Goal: Information Seeking & Learning: Learn about a topic

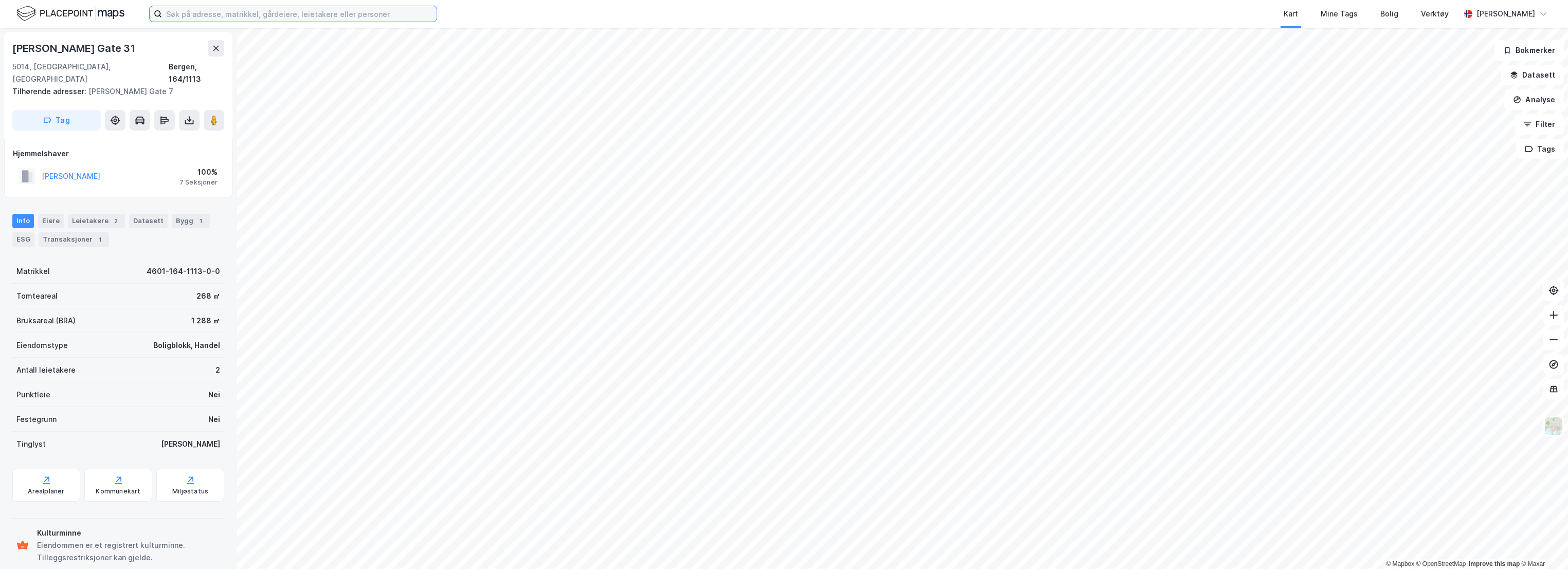
click at [258, 13] on input at bounding box center [299, 14] width 275 height 15
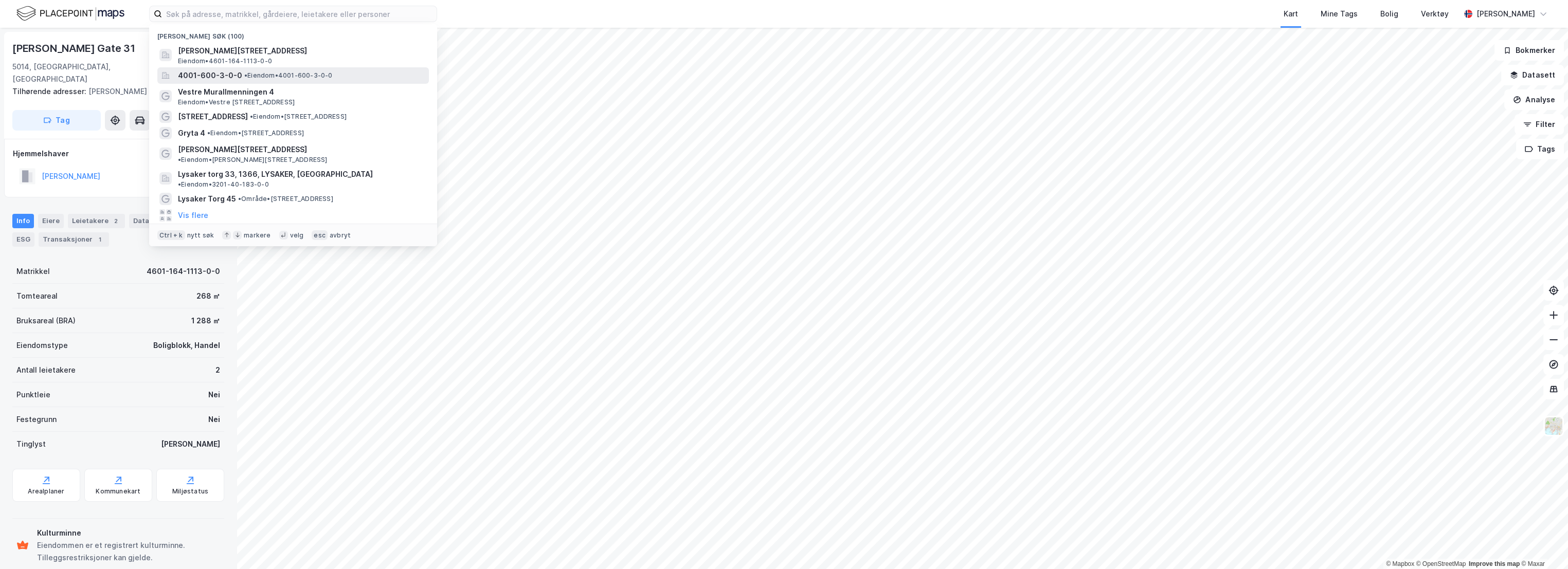
click at [277, 75] on span "• Eiendom • 4001-600-3-0-0" at bounding box center [288, 75] width 89 height 8
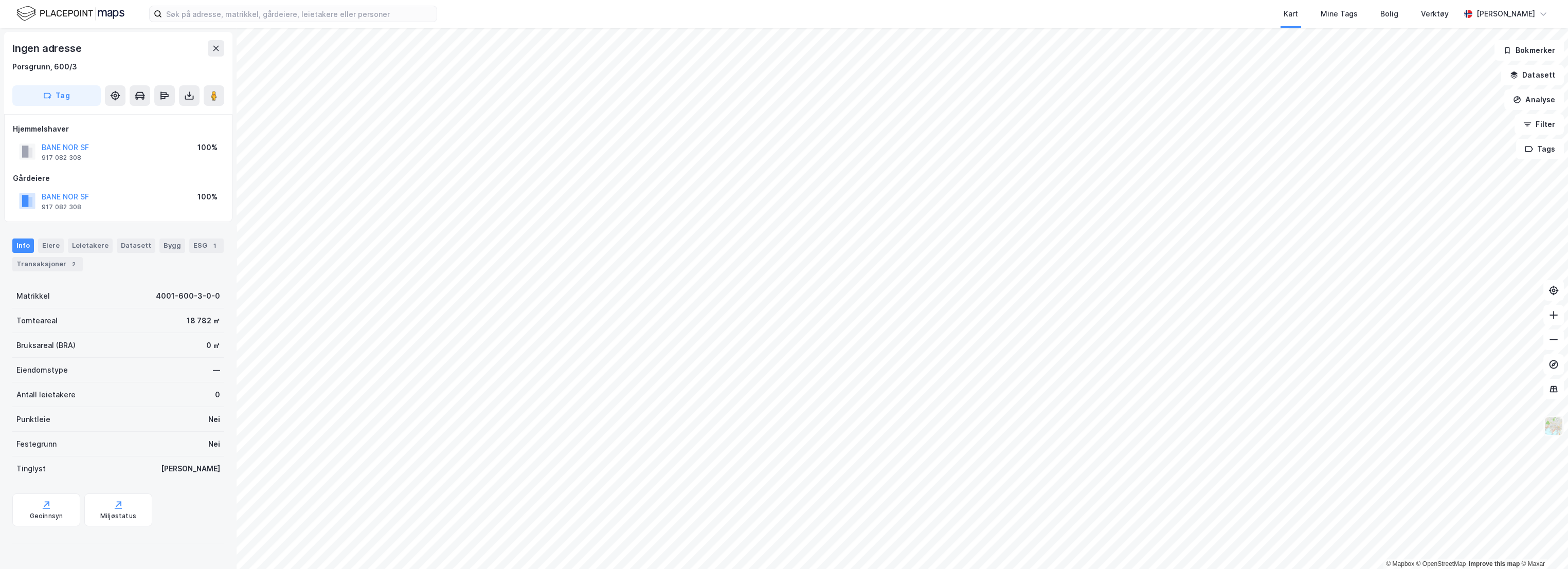
click at [1555, 429] on img at bounding box center [1553, 426] width 20 height 20
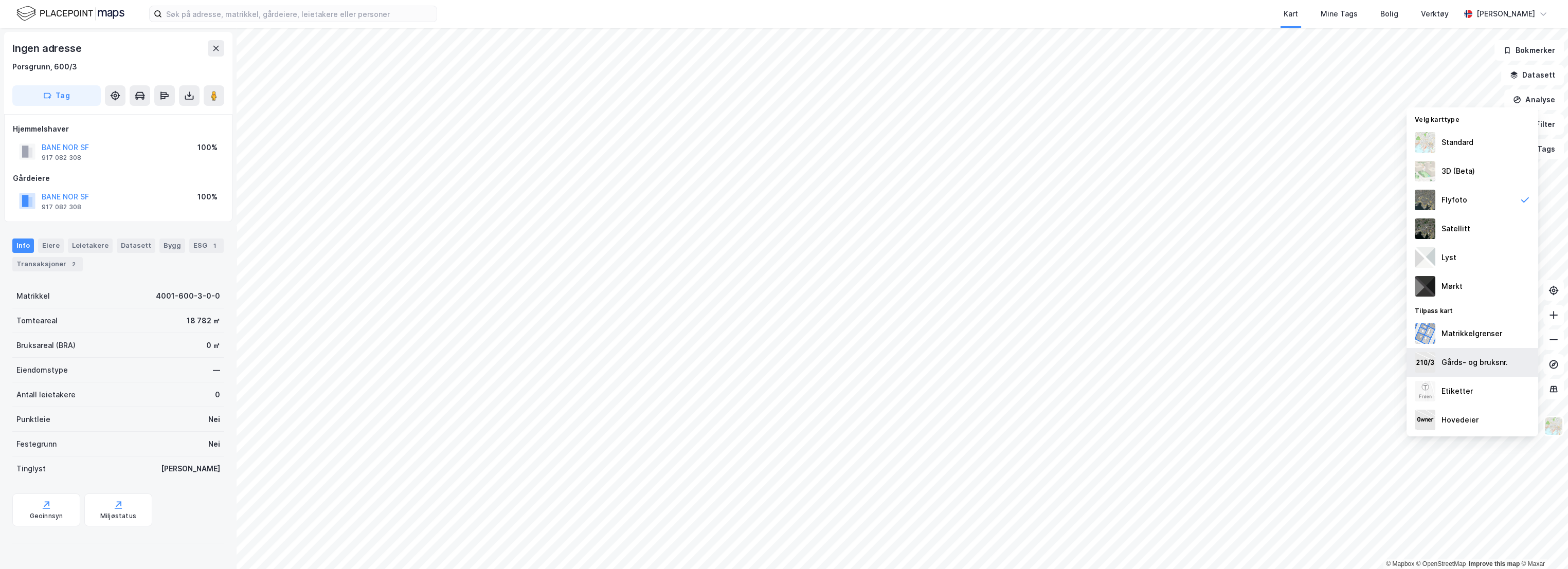
click at [1479, 365] on div "Gårds- og bruksnr." at bounding box center [1474, 362] width 66 height 12
click at [1477, 147] on div "Standard" at bounding box center [1472, 142] width 131 height 29
click at [1456, 173] on div "3D (Beta)" at bounding box center [1458, 171] width 33 height 12
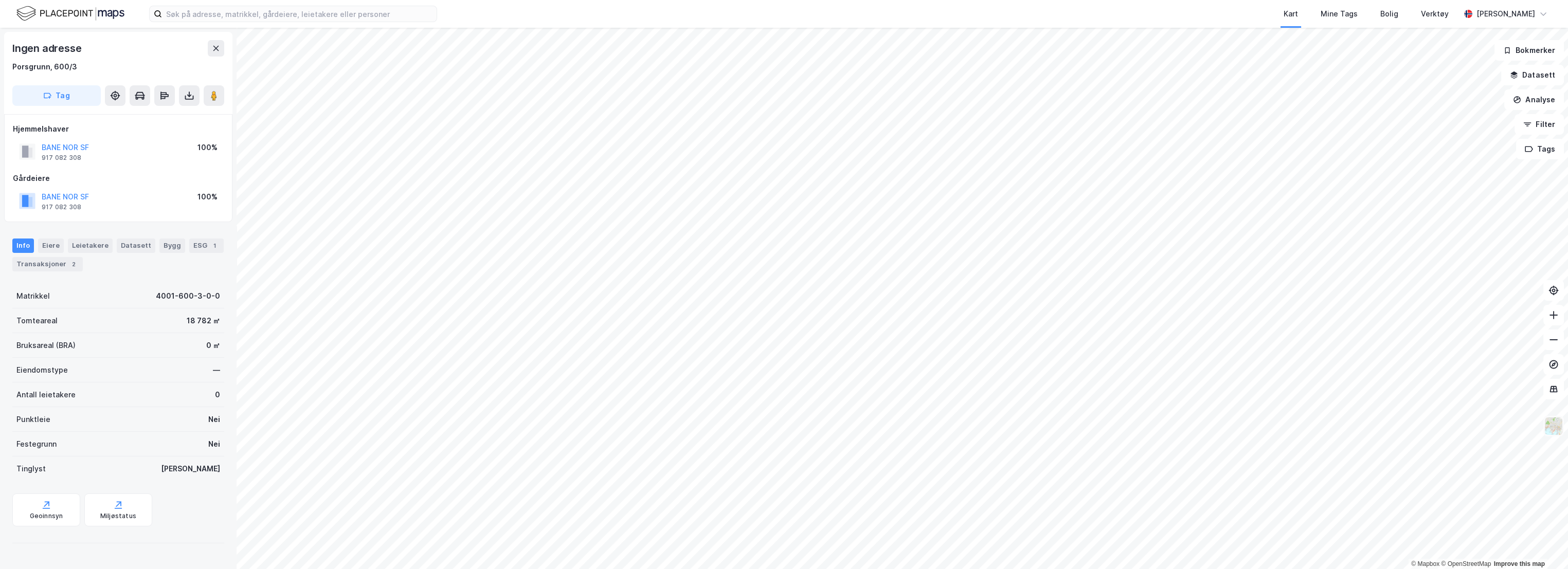
click at [1557, 426] on img at bounding box center [1553, 426] width 20 height 20
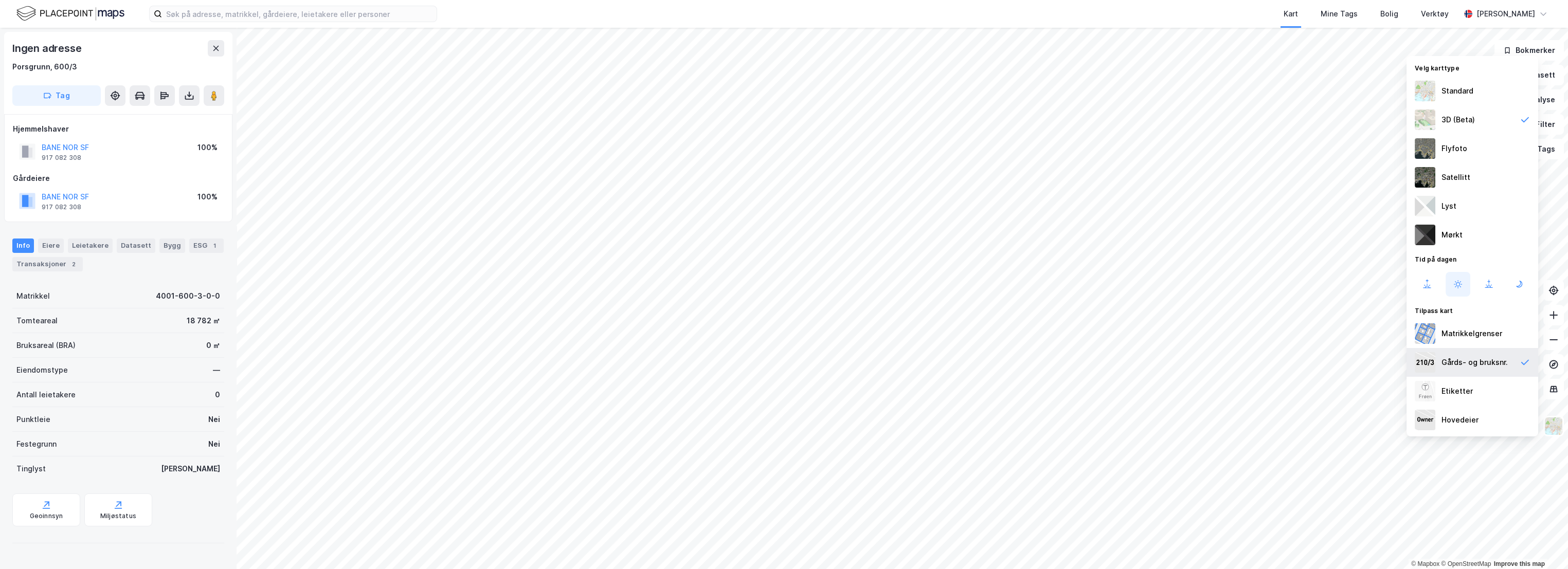
click at [1479, 356] on div "Gårds- og bruksnr." at bounding box center [1474, 362] width 66 height 12
click at [1472, 147] on div "Flyfoto" at bounding box center [1472, 148] width 131 height 29
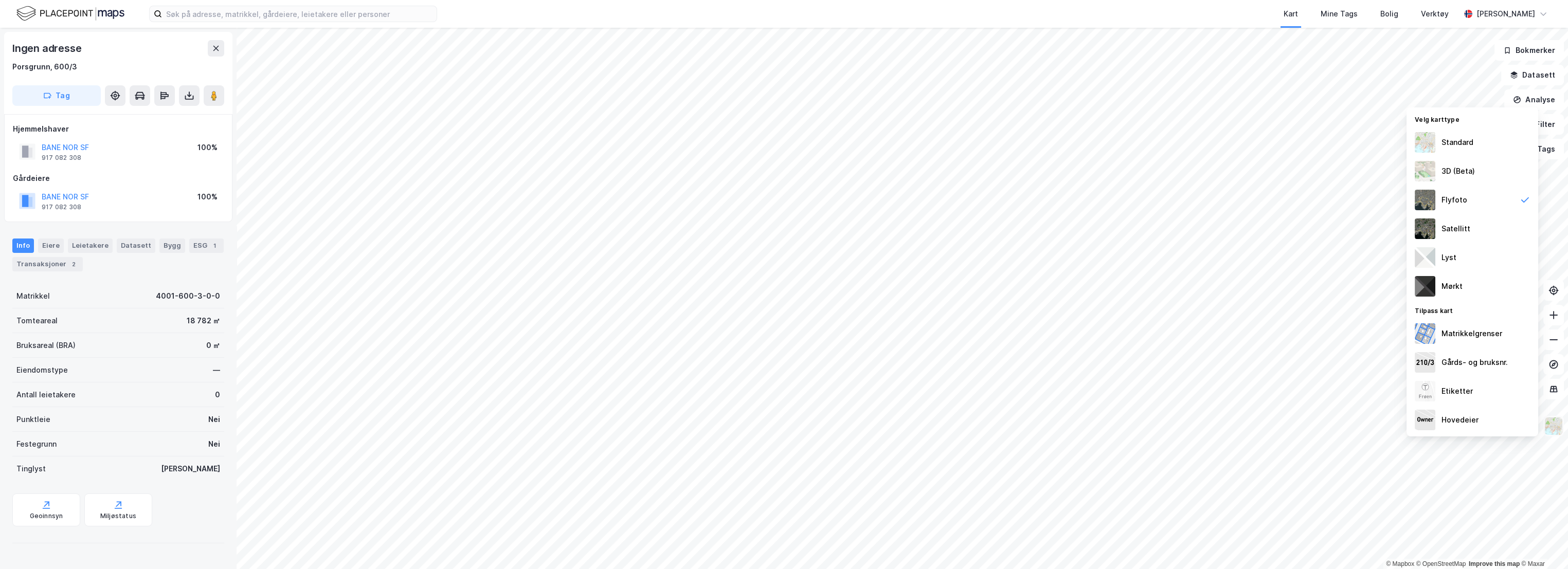
click at [1552, 423] on img at bounding box center [1553, 426] width 20 height 20
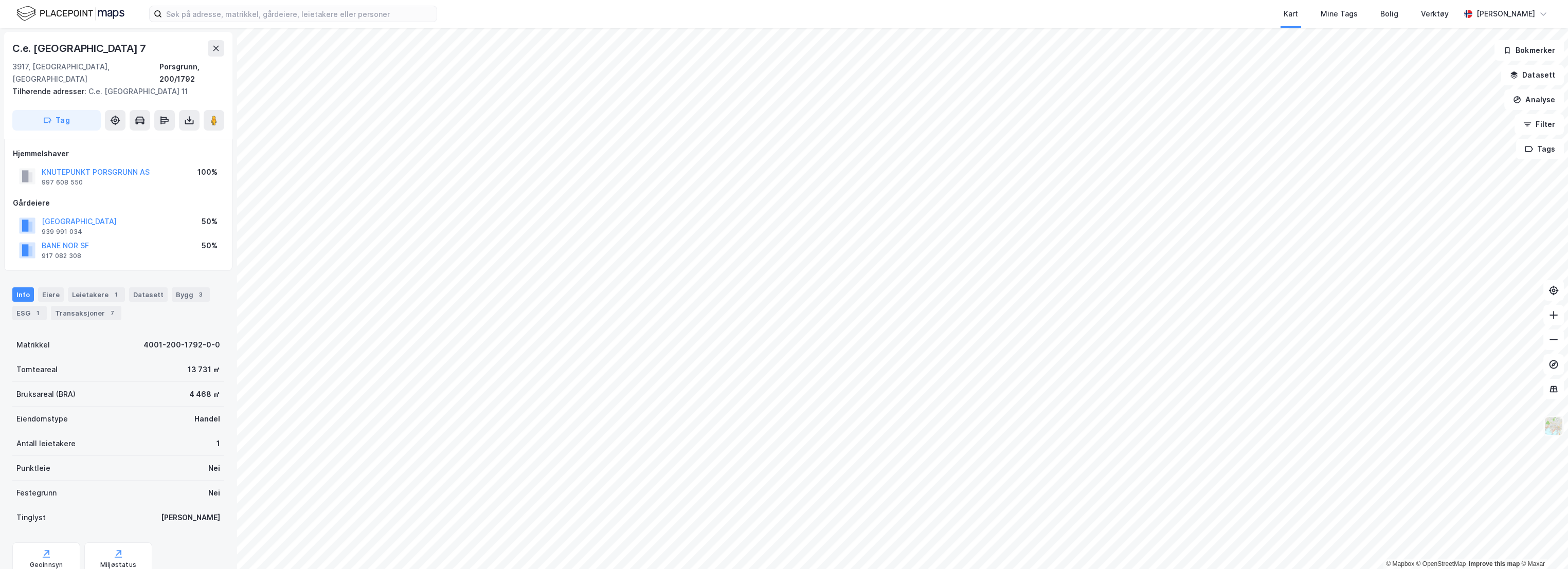
click at [1548, 430] on img at bounding box center [1553, 426] width 20 height 20
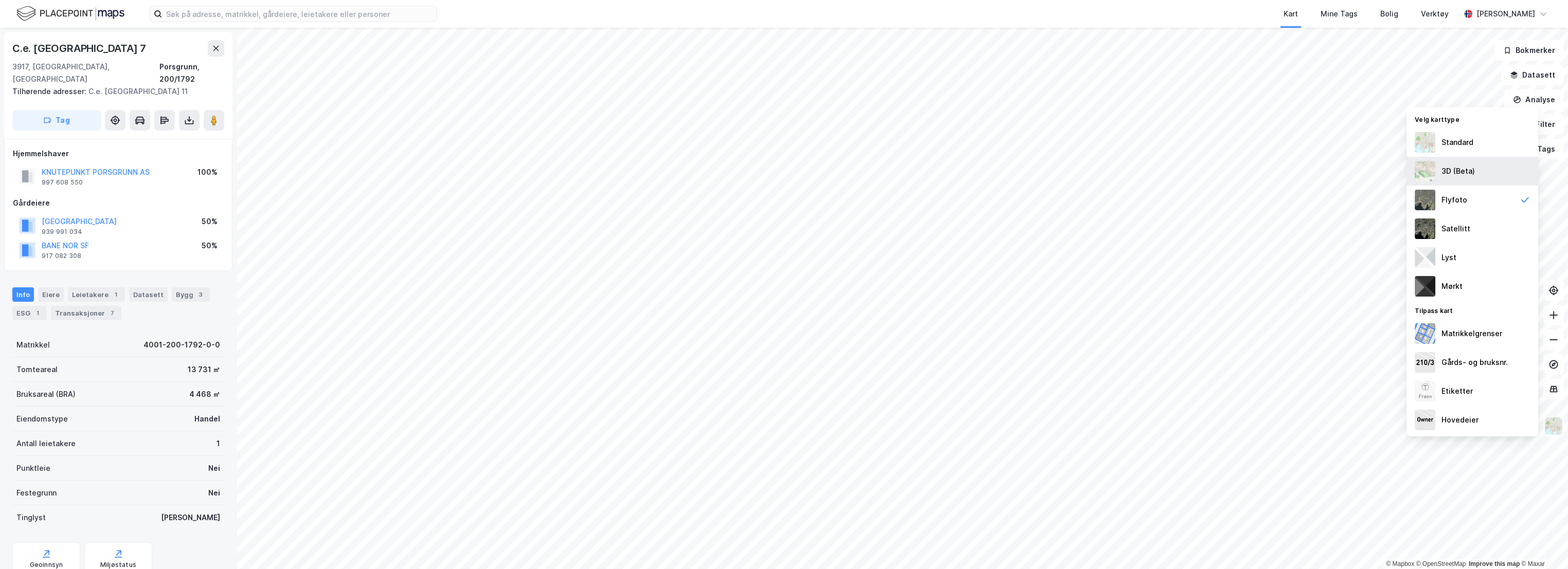
click at [1445, 169] on div "3D (Beta)" at bounding box center [1458, 171] width 33 height 12
click at [1555, 428] on img at bounding box center [1553, 426] width 20 height 20
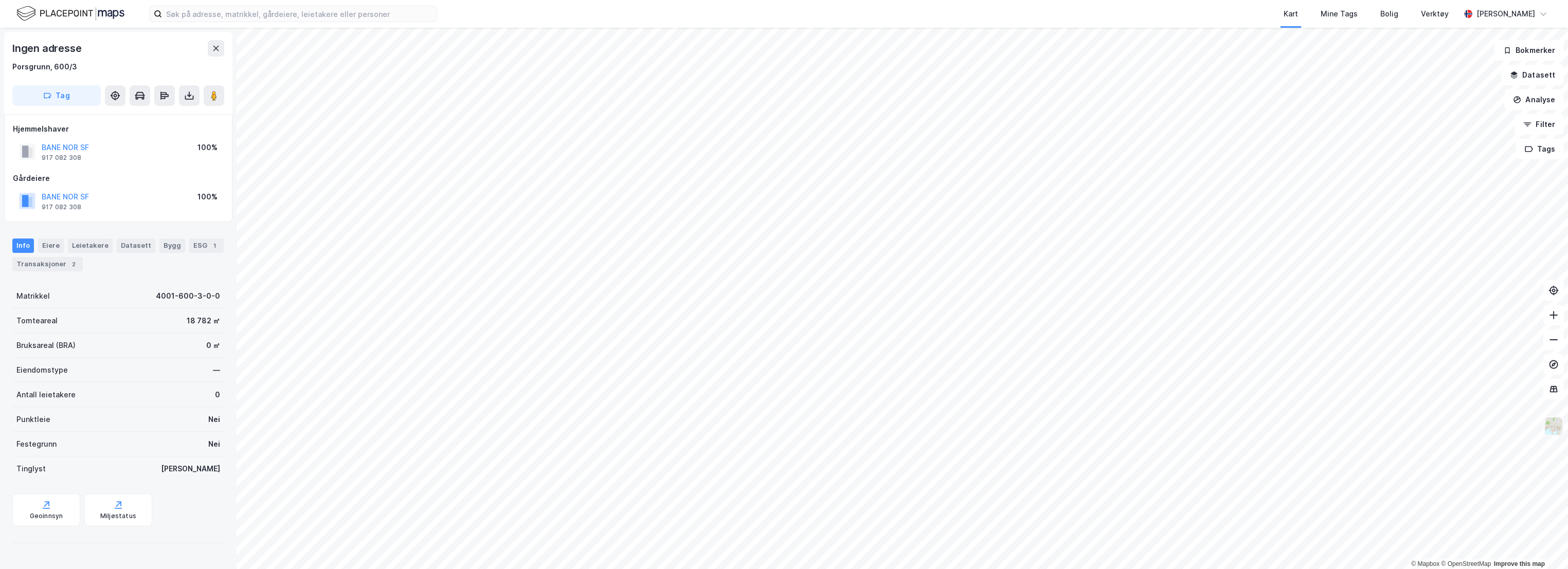
click at [1555, 427] on img at bounding box center [1553, 426] width 20 height 20
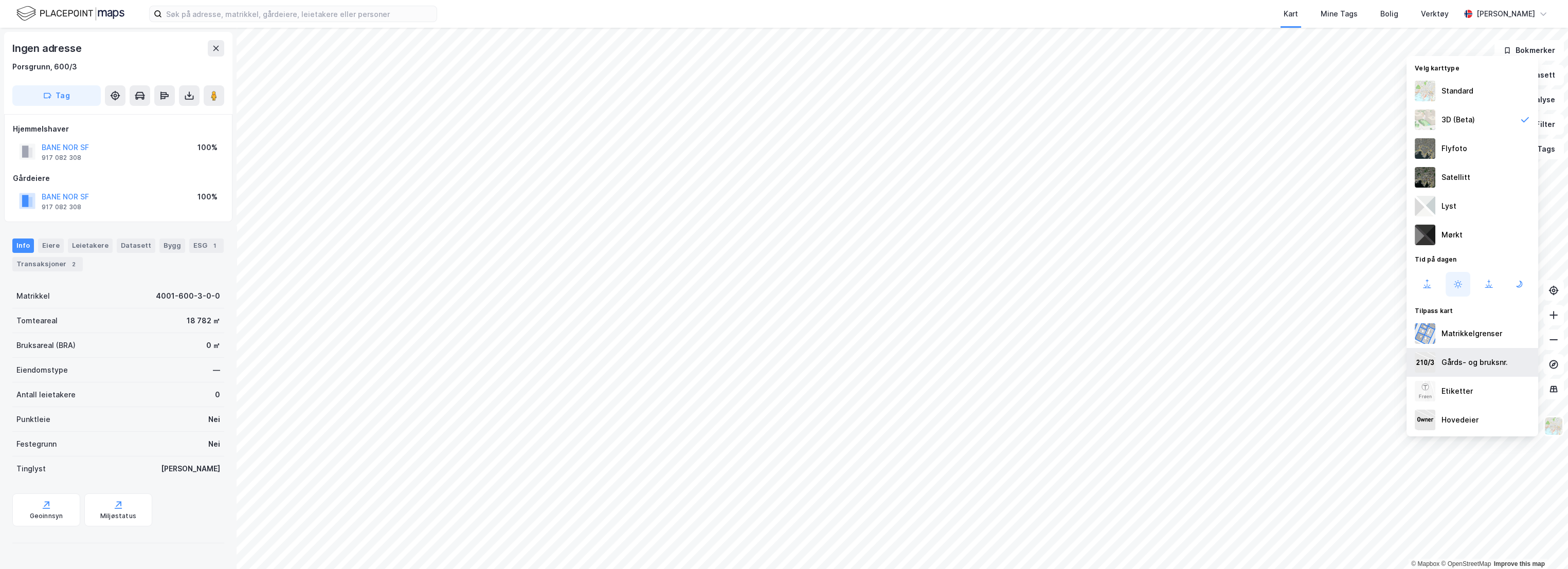
click at [1465, 359] on div "Gårds- og bruksnr." at bounding box center [1474, 362] width 66 height 12
click at [1464, 362] on div "Gårds- og bruksnr." at bounding box center [1474, 362] width 66 height 12
click at [1454, 391] on div "Etiketter" at bounding box center [1456, 391] width 31 height 12
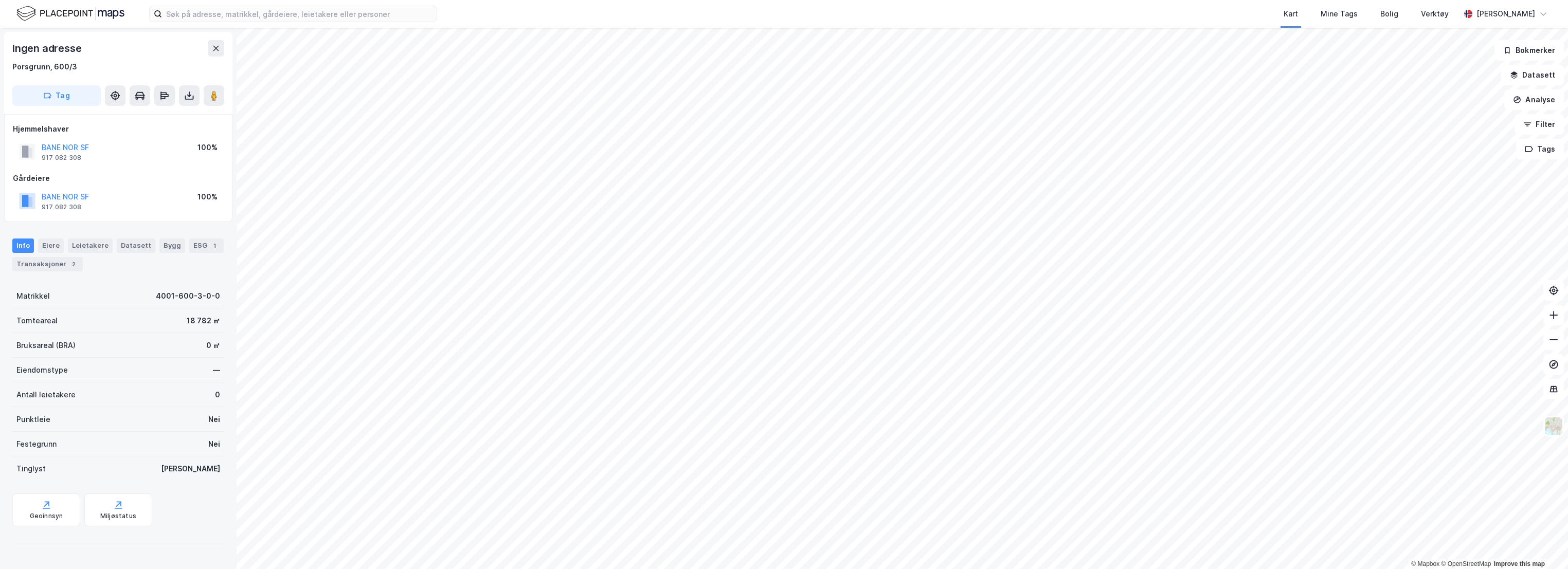
click at [124, 345] on div "Bruksareal (BRA) 0 ㎡" at bounding box center [118, 345] width 212 height 25
click at [101, 508] on div "Miljøstatus" at bounding box center [118, 510] width 68 height 33
click at [167, 347] on div "Bruksareal (BRA) 0 ㎡" at bounding box center [118, 345] width 212 height 25
